Goal: Navigation & Orientation: Find specific page/section

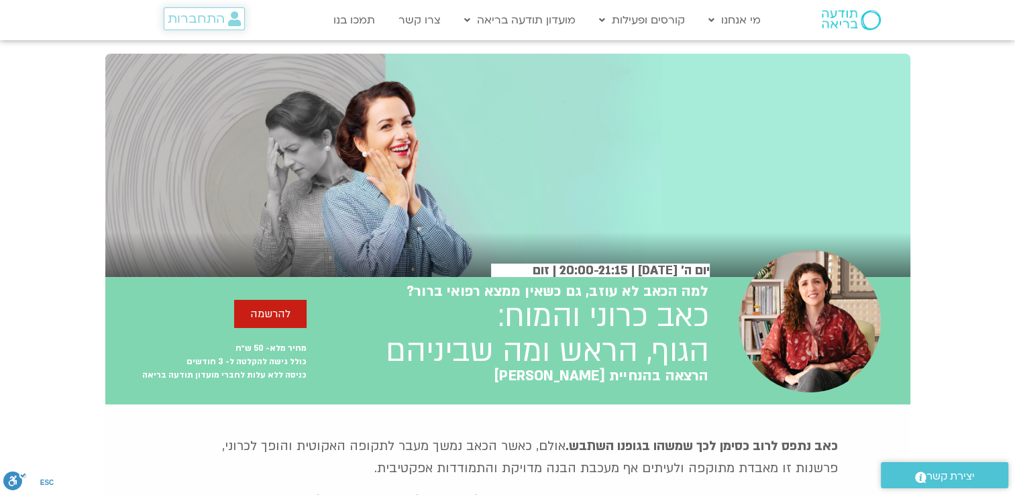
click at [184, 26] on span "התחברות" at bounding box center [196, 18] width 57 height 15
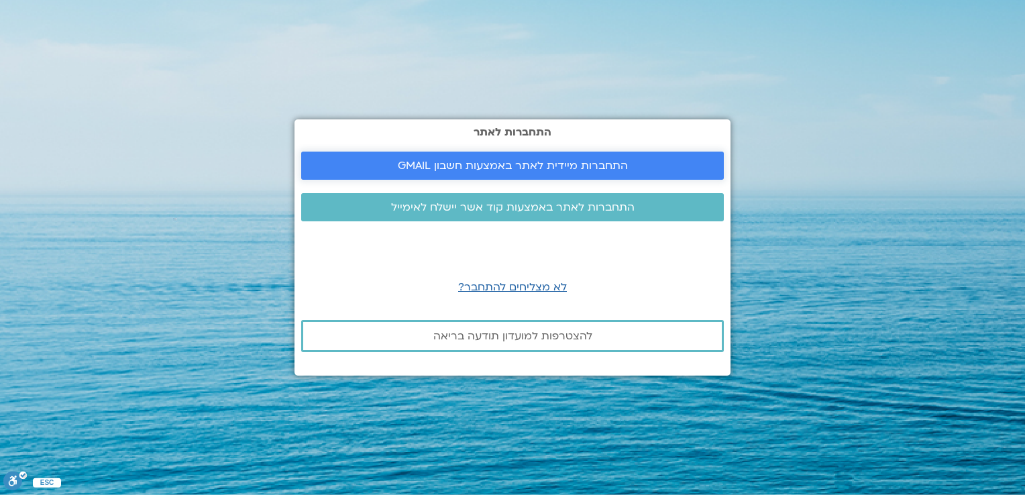
click at [384, 168] on span "התחברות מיידית לאתר באמצעות חשבון GMAIL" at bounding box center [512, 166] width 390 height 12
